Goal: Information Seeking & Learning: Learn about a topic

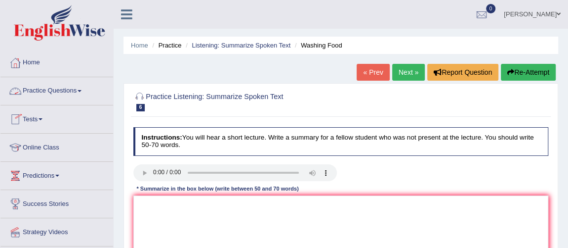
click at [76, 91] on link "Practice Questions" at bounding box center [56, 89] width 113 height 25
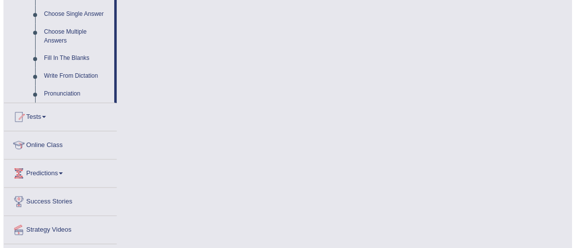
scroll to position [552, 0]
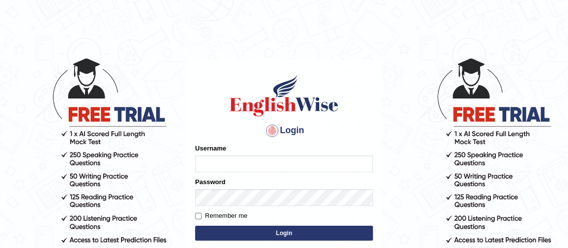
type input "vishalwadhwa"
click at [265, 229] on button "Login" at bounding box center [284, 232] width 178 height 15
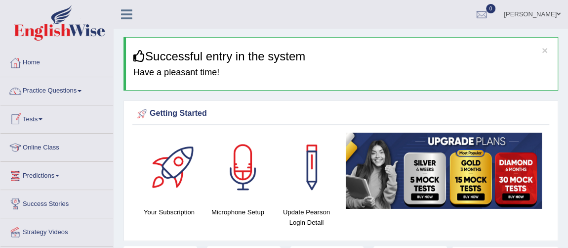
click at [38, 119] on link "Tests" at bounding box center [56, 117] width 113 height 25
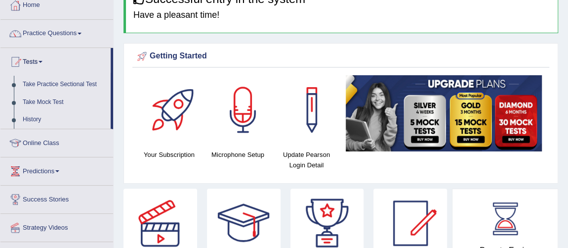
scroll to position [64, 0]
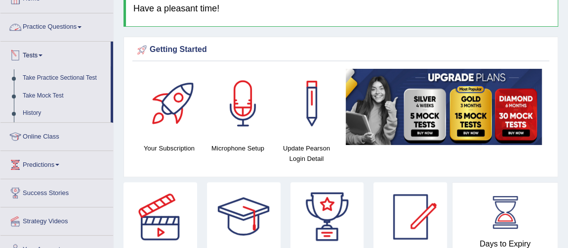
click at [73, 24] on link "Practice Questions" at bounding box center [56, 25] width 113 height 25
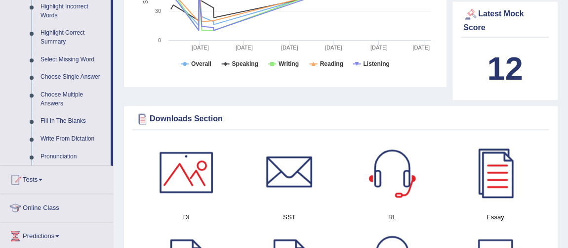
scroll to position [478, 0]
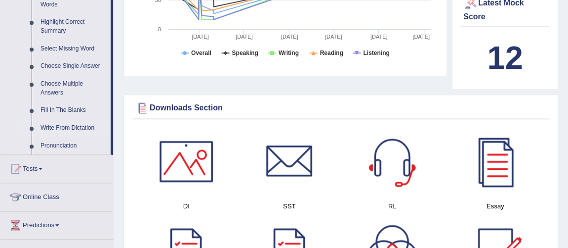
click at [68, 126] on link "Write From Dictation" at bounding box center [73, 128] width 75 height 18
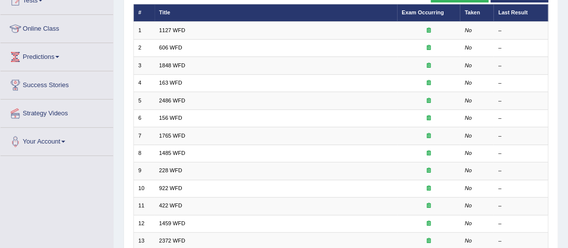
scroll to position [120, 0]
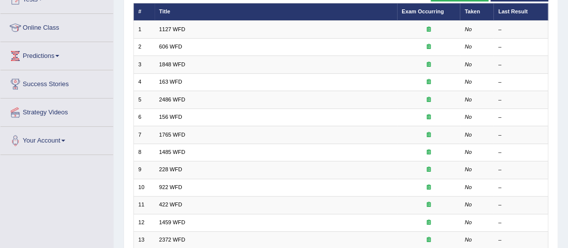
drag, startPoint x: 158, startPoint y: 167, endPoint x: 153, endPoint y: 14, distance: 153.3
click at [144, 70] on tbody "1 1127 WFD No – 2 606 WFD No – 3 1848 WFD No – 4 163 WFD No – 5 2486 WFD No – 6…" at bounding box center [340, 196] width 415 height 350
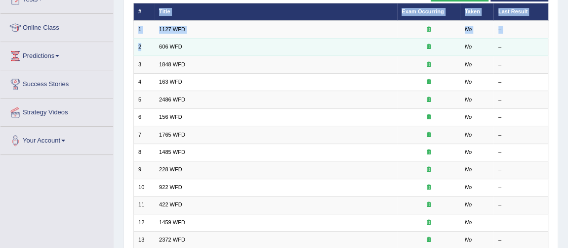
drag, startPoint x: 153, startPoint y: 8, endPoint x: 157, endPoint y: 53, distance: 45.1
click at [157, 53] on table "# Title Exam Occurring Taken Last Result 1 1127 WFD No – 2 606 WFD No – 3 1848 …" at bounding box center [341, 187] width 416 height 369
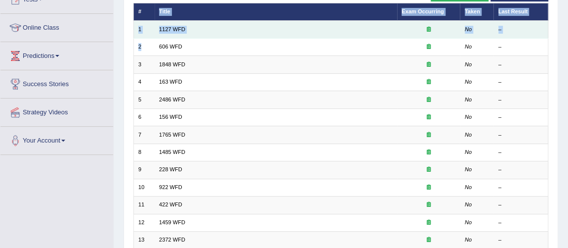
click at [188, 32] on td "1127 WFD" at bounding box center [276, 29] width 243 height 17
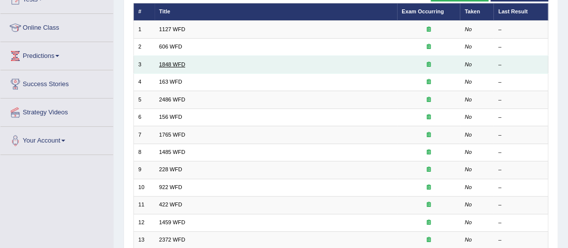
click at [173, 62] on link "1848 WFD" at bounding box center [172, 64] width 26 height 6
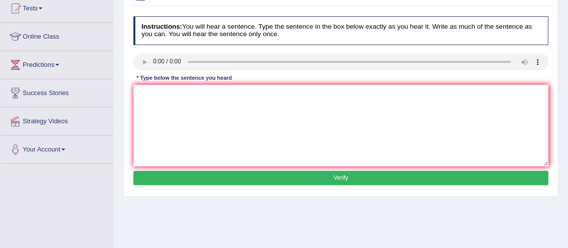
scroll to position [110, 0]
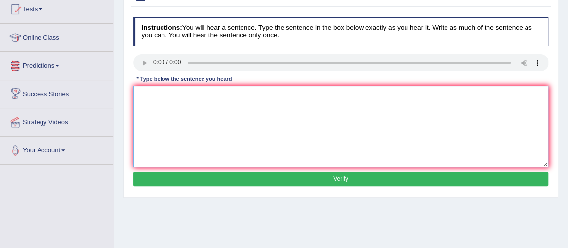
click at [154, 103] on textarea at bounding box center [341, 126] width 416 height 82
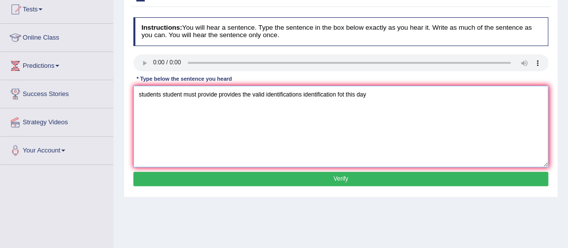
type textarea "students student must provide provides the valid identifications identification…"
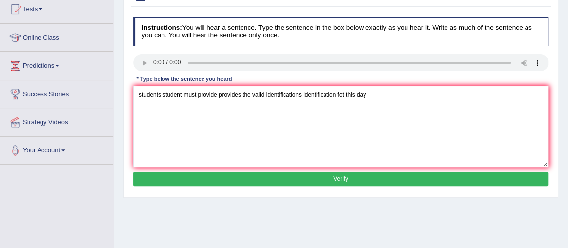
click at [195, 173] on button "Verify" at bounding box center [341, 178] width 416 height 14
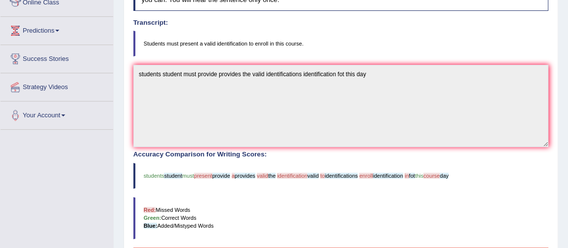
scroll to position [0, 0]
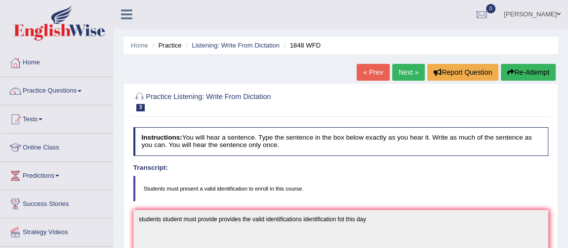
click at [406, 72] on link "Next »" at bounding box center [408, 72] width 33 height 17
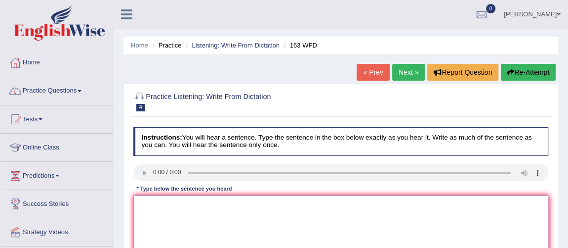
click at [170, 206] on textarea at bounding box center [341, 236] width 416 height 82
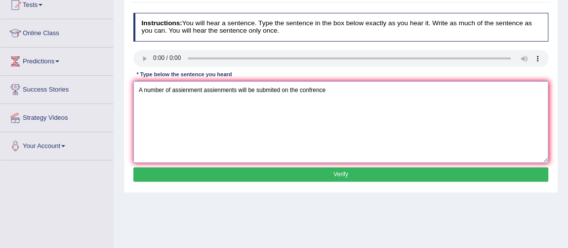
scroll to position [124, 0]
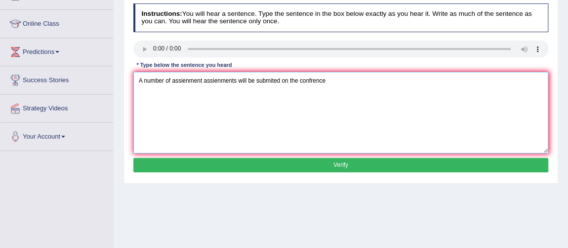
type textarea "A number of assienment assienments will be submited on the confrence"
click at [428, 165] on button "Verify" at bounding box center [341, 165] width 416 height 14
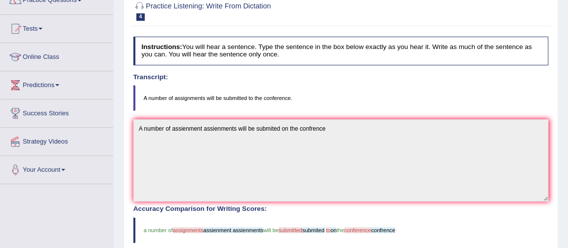
scroll to position [89, 0]
